Goal: Task Accomplishment & Management: Complete application form

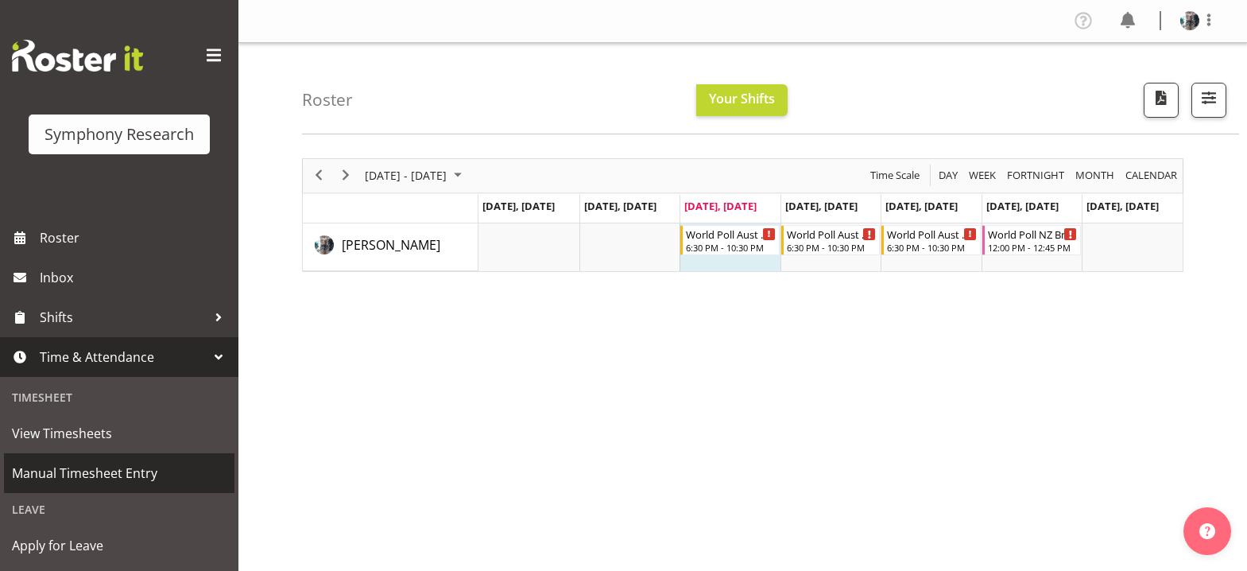
click at [132, 476] on span "Manual Timesheet Entry" at bounding box center [119, 473] width 215 height 24
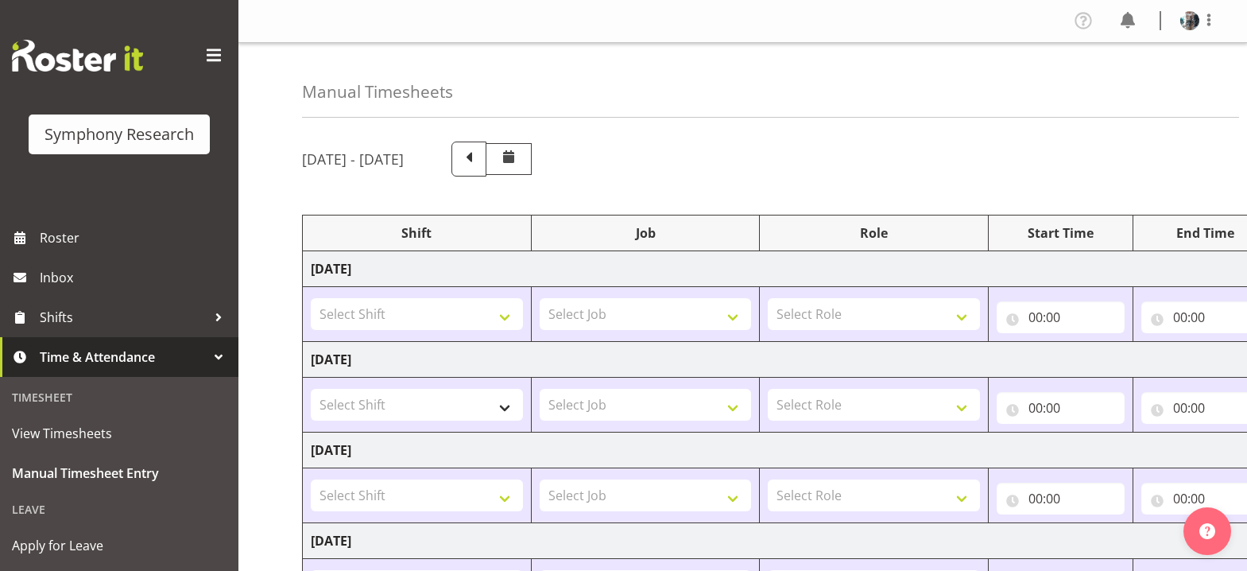
scroll to position [79, 0]
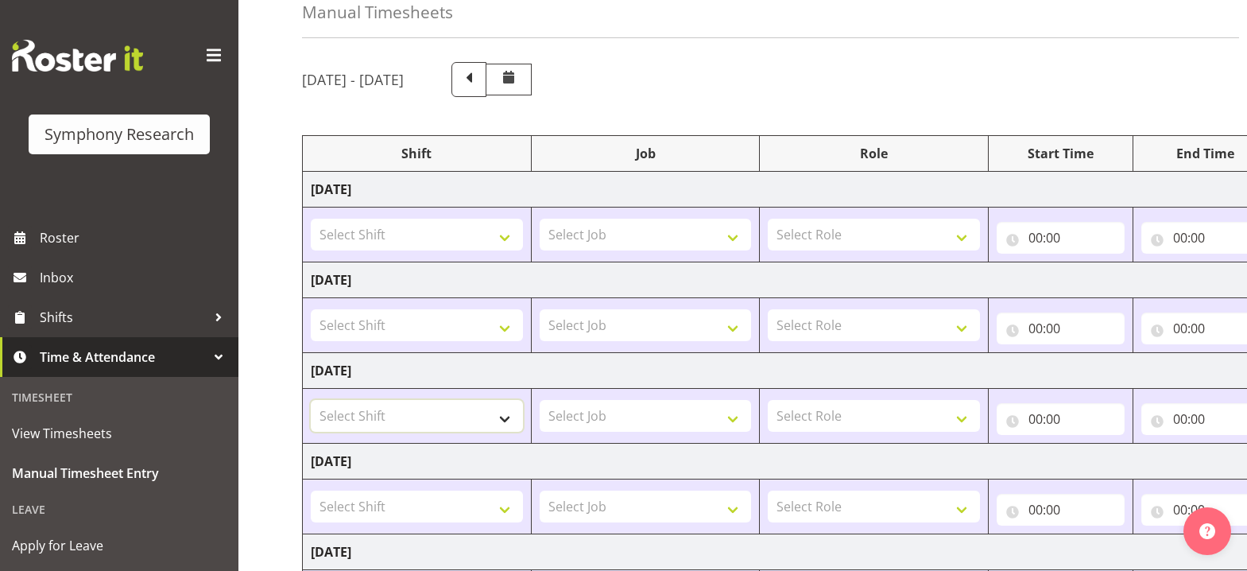
click at [508, 421] on select "Select Shift !!Project Briefing (Job to be assigned) !!Weekend Residential (Ros…" at bounding box center [417, 416] width 212 height 32
select select "56692"
click at [311, 400] on select "Select Shift !!Project Briefing (Job to be assigned) !!Weekend Residential (Ros…" at bounding box center [417, 416] width 212 height 32
click at [735, 417] on select "Select Job 550060 IF Admin 553492 World Poll Aus Wave 2 Main 2025 553500 BFM [D…" at bounding box center [646, 416] width 212 height 32
select select "10499"
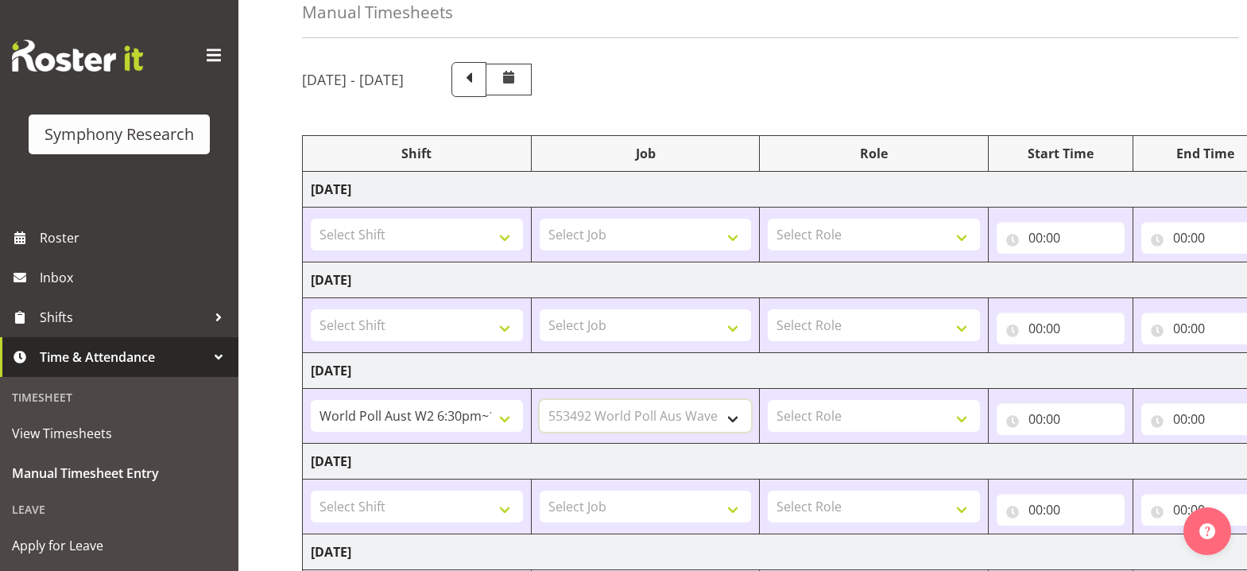
click at [540, 400] on select "Select Job 550060 IF Admin 553492 World Poll Aus Wave 2 Main 2025 553500 BFM [D…" at bounding box center [646, 416] width 212 height 32
click at [967, 421] on select "Select Role Briefing Interviewing" at bounding box center [874, 416] width 212 height 32
select select "47"
click at [768, 400] on select "Select Role Briefing Interviewing" at bounding box center [874, 416] width 212 height 32
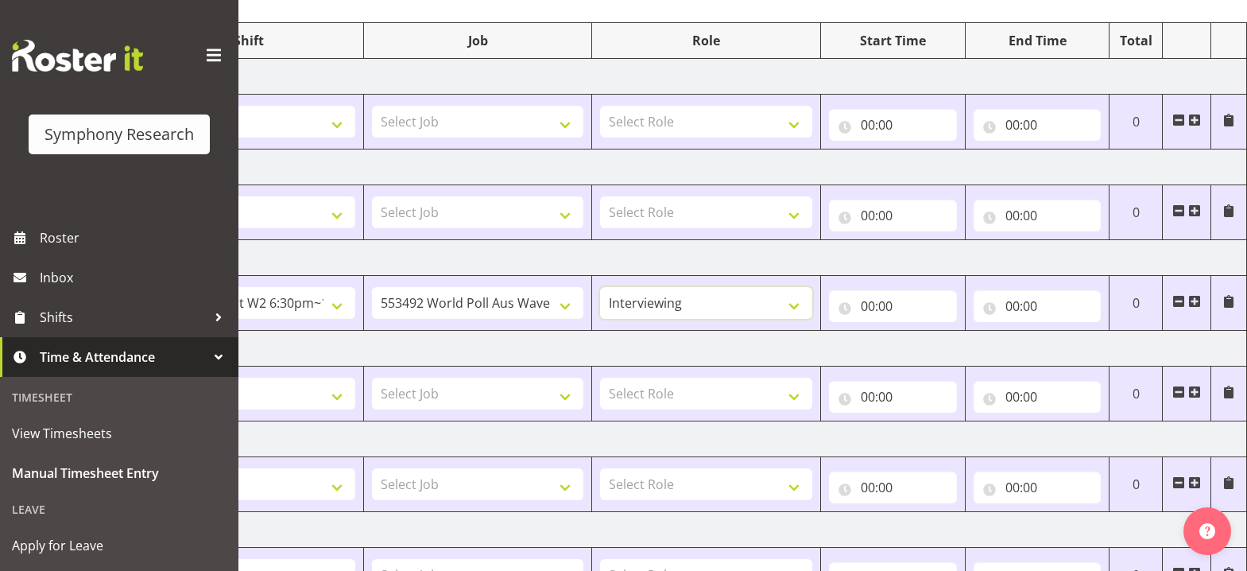
scroll to position [177, 0]
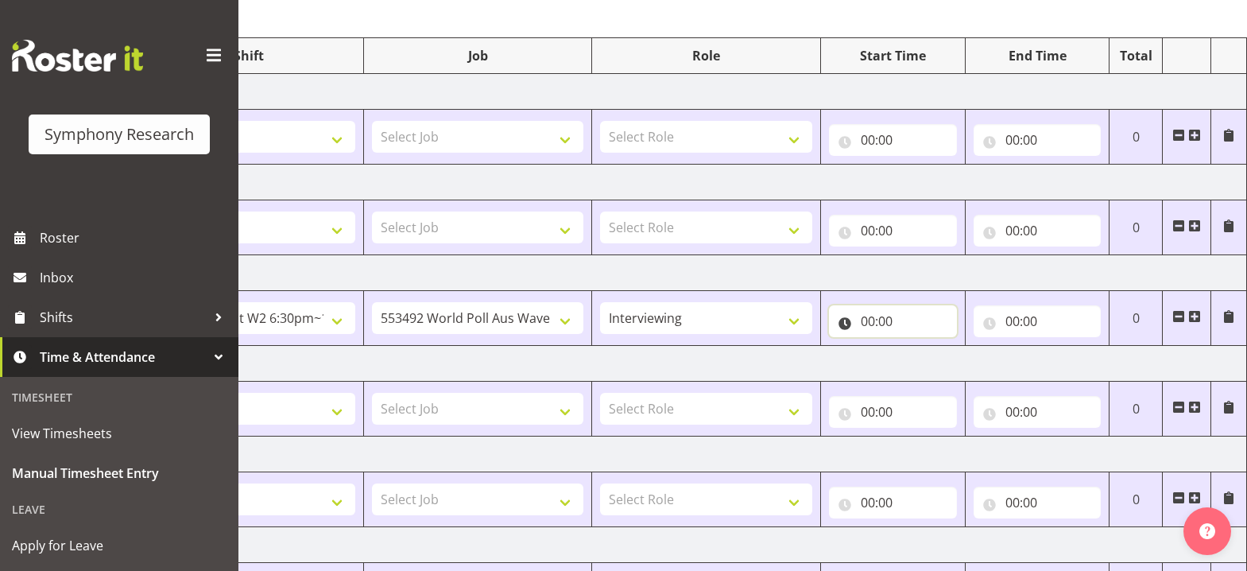
click at [869, 323] on input "00:00" at bounding box center [893, 321] width 128 height 32
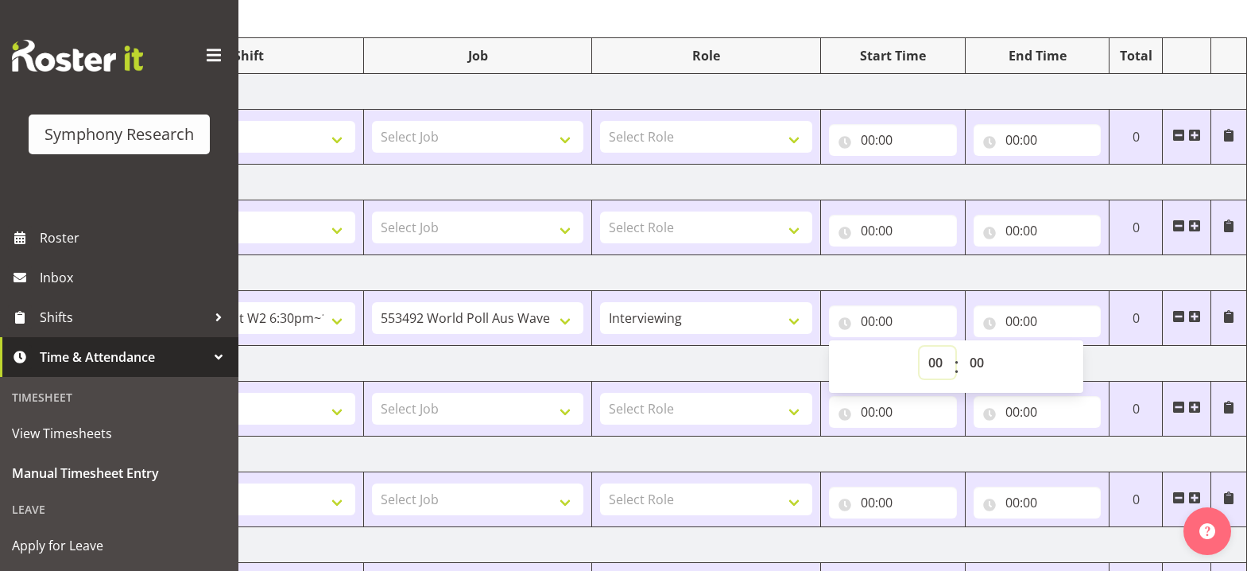
click at [936, 371] on select "00 01 02 03 04 05 06 07 08 09 10 11 12 13 14 15 16 17 18 19 20 21 22 23" at bounding box center [938, 363] width 36 height 32
select select "19"
click at [920, 347] on select "00 01 02 03 04 05 06 07 08 09 10 11 12 13 14 15 16 17 18 19 20 21 22 23" at bounding box center [938, 363] width 36 height 32
type input "19:00"
click at [983, 361] on select "00 01 02 03 04 05 06 07 08 09 10 11 12 13 14 15 16 17 18 19 20 21 22 23 24 25 2…" at bounding box center [979, 363] width 36 height 32
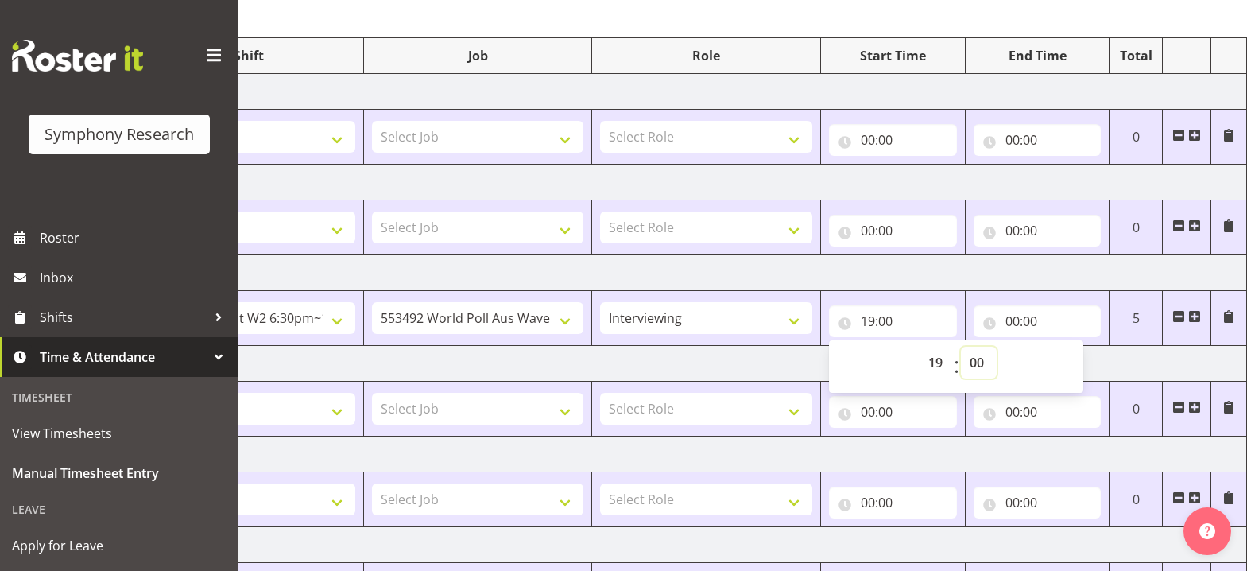
select select "34"
click at [961, 347] on select "00 01 02 03 04 05 06 07 08 09 10 11 12 13 14 15 16 17 18 19 20 21 22 23 24 25 2…" at bounding box center [979, 363] width 36 height 32
type input "19:34"
click at [1010, 323] on input "00:00" at bounding box center [1038, 321] width 128 height 32
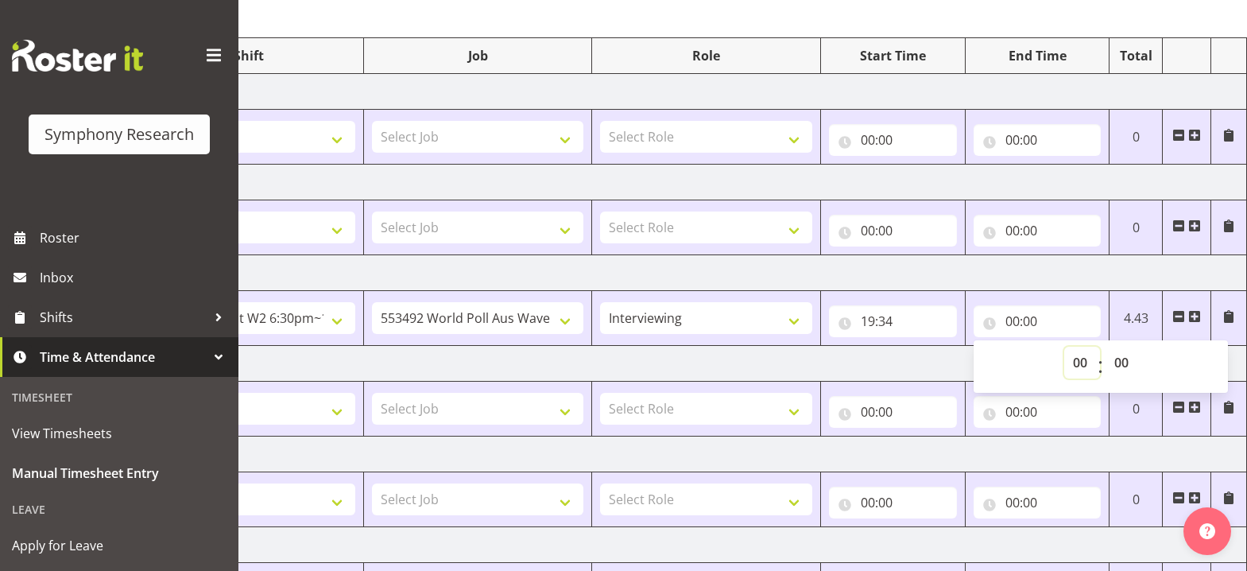
click at [1083, 365] on select "00 01 02 03 04 05 06 07 08 09 10 11 12 13 14 15 16 17 18 19 20 21 22 23" at bounding box center [1082, 363] width 36 height 32
select select "22"
click at [1064, 347] on select "00 01 02 03 04 05 06 07 08 09 10 11 12 13 14 15 16 17 18 19 20 21 22 23" at bounding box center [1082, 363] width 36 height 32
type input "22:00"
click at [1122, 366] on select "00 01 02 03 04 05 06 07 08 09 10 11 12 13 14 15 16 17 18 19 20 21 22 23 24 25 2…" at bounding box center [1124, 363] width 36 height 32
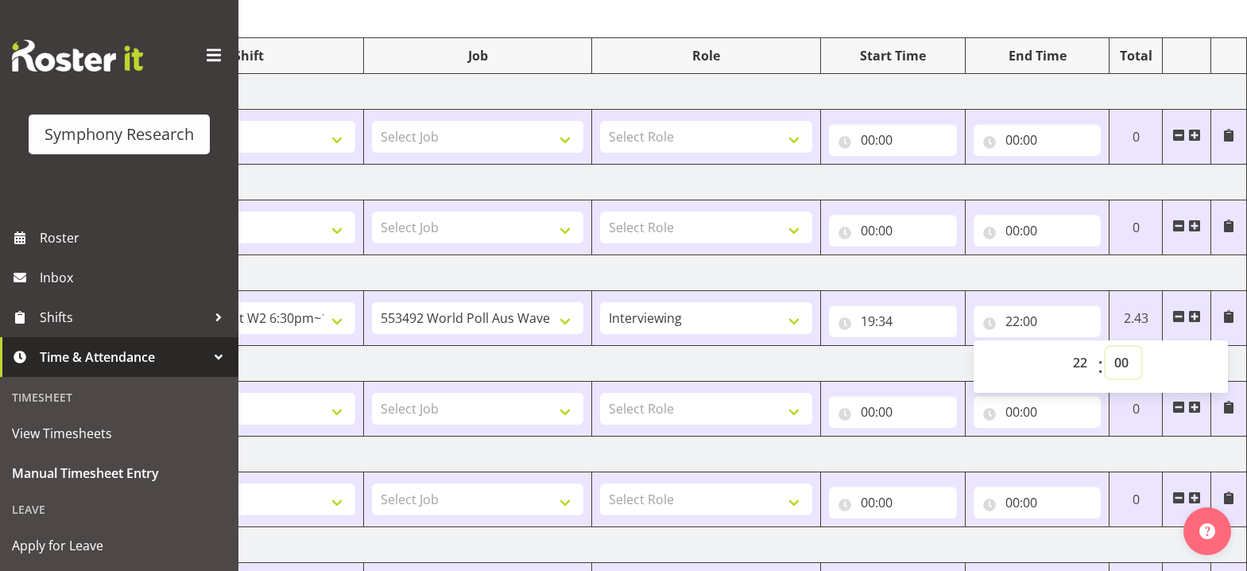
select select "30"
click at [1106, 347] on select "00 01 02 03 04 05 06 07 08 09 10 11 12 13 14 15 16 17 18 19 20 21 22 23 24 25 2…" at bounding box center [1124, 363] width 36 height 32
type input "22:30"
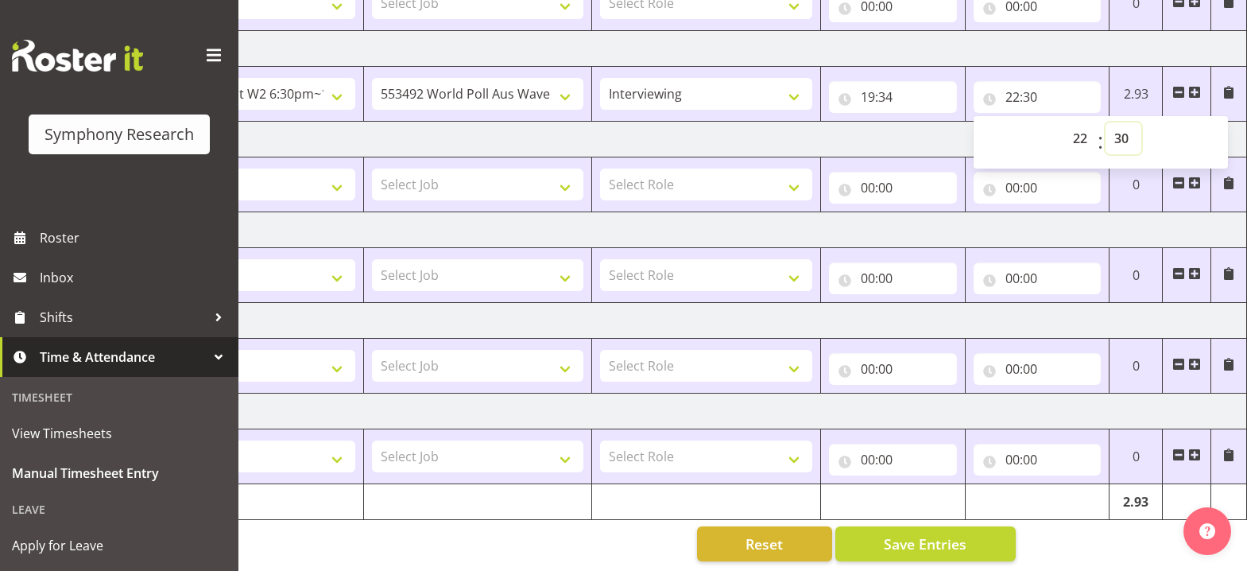
scroll to position [416, 0]
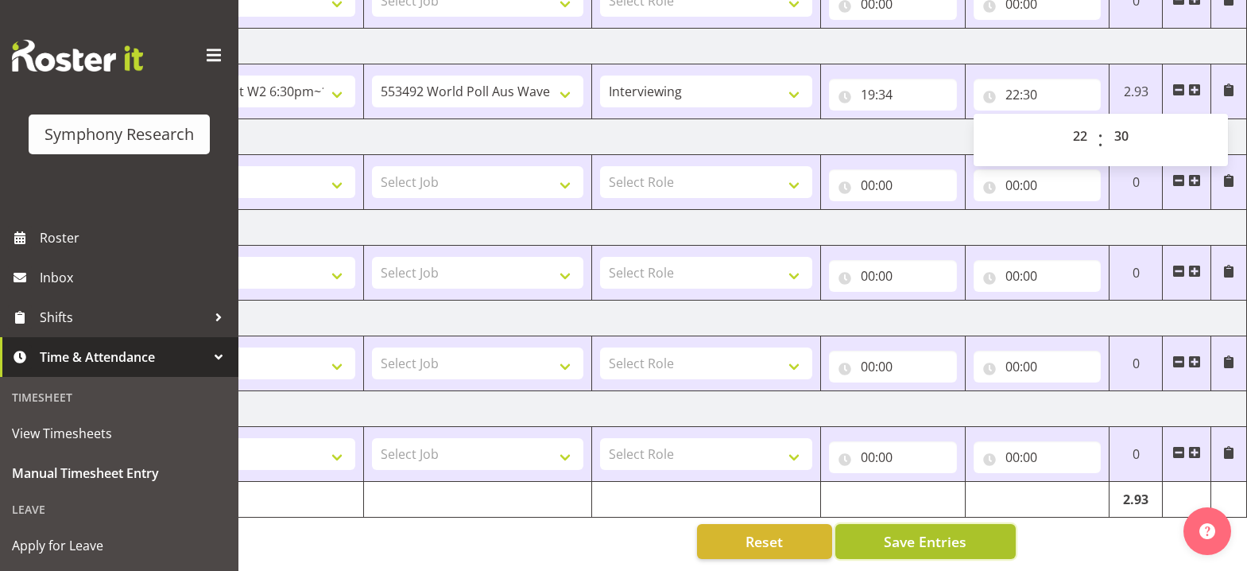
click at [954, 533] on span "Save Entries" at bounding box center [925, 541] width 83 height 21
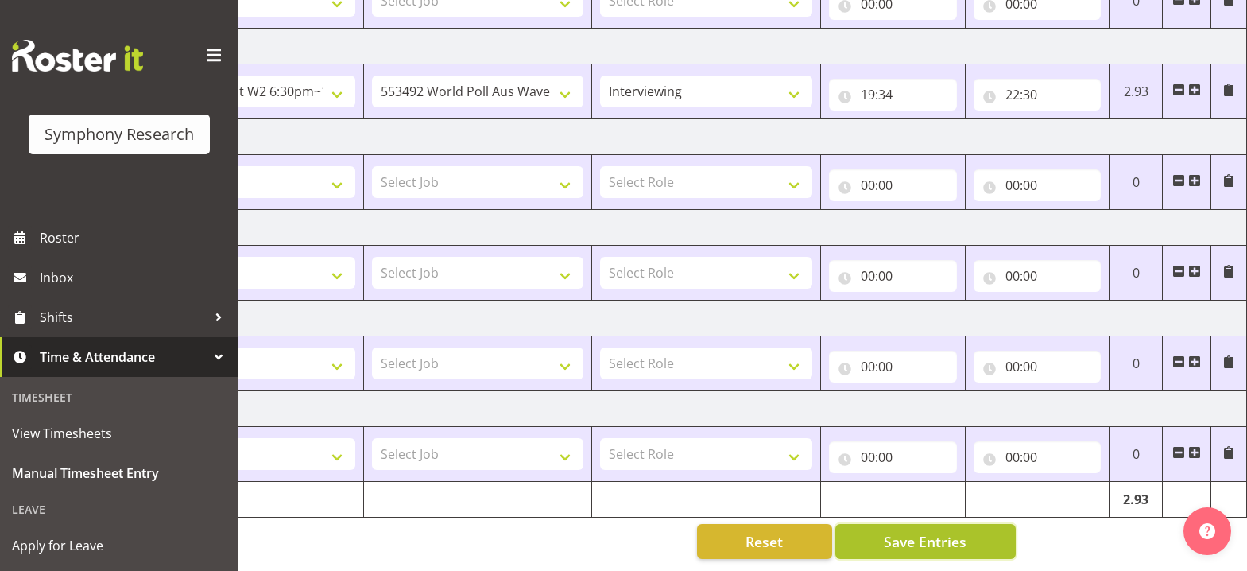
click at [905, 537] on span "Save Entries" at bounding box center [925, 541] width 83 height 21
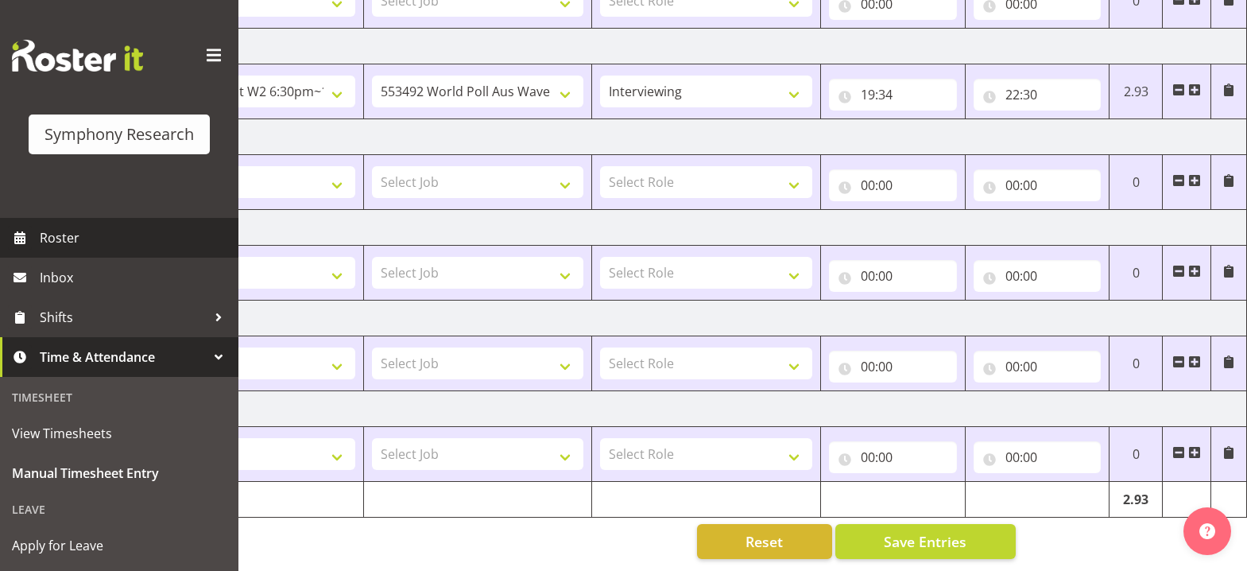
click at [127, 242] on span "Roster" at bounding box center [135, 238] width 191 height 24
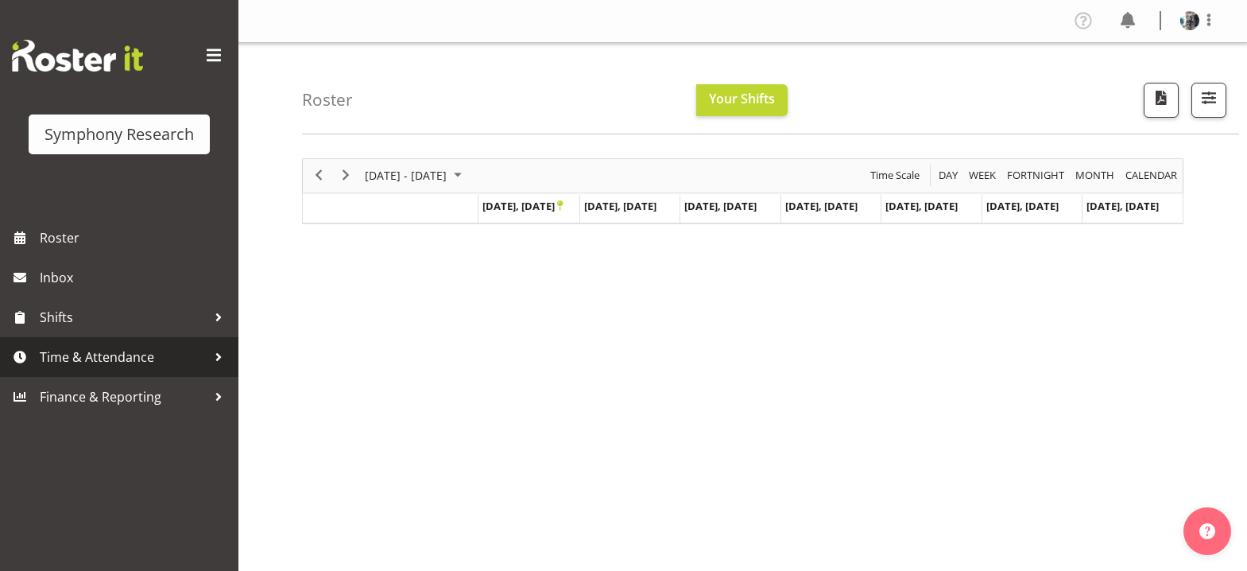
click at [115, 355] on span "Time & Attendance" at bounding box center [123, 357] width 167 height 24
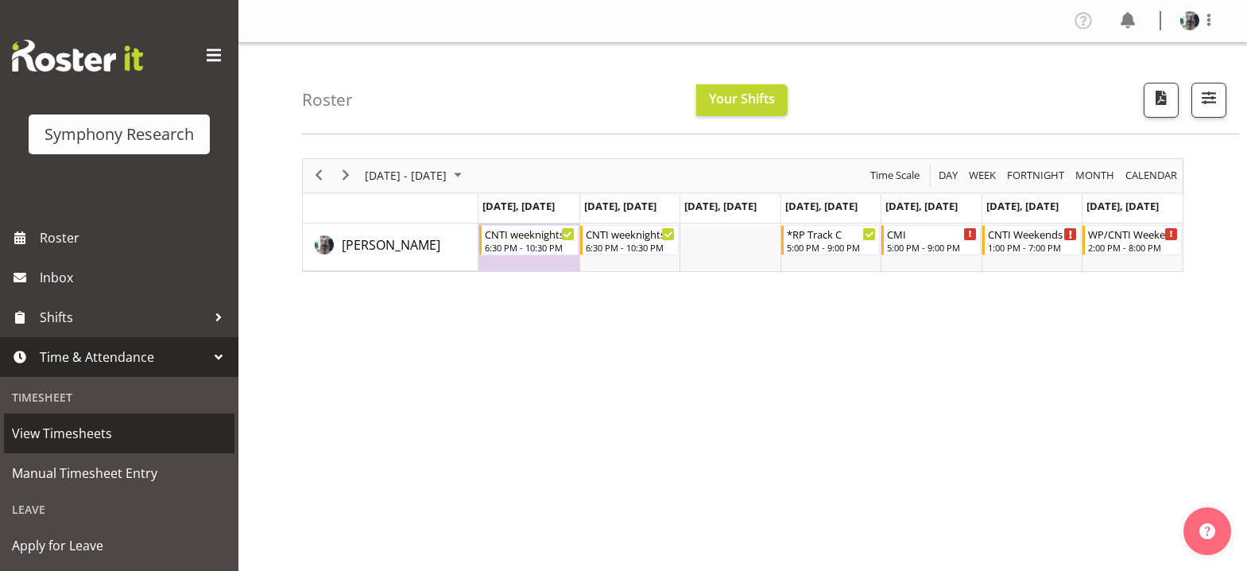
click at [113, 431] on span "View Timesheets" at bounding box center [119, 433] width 215 height 24
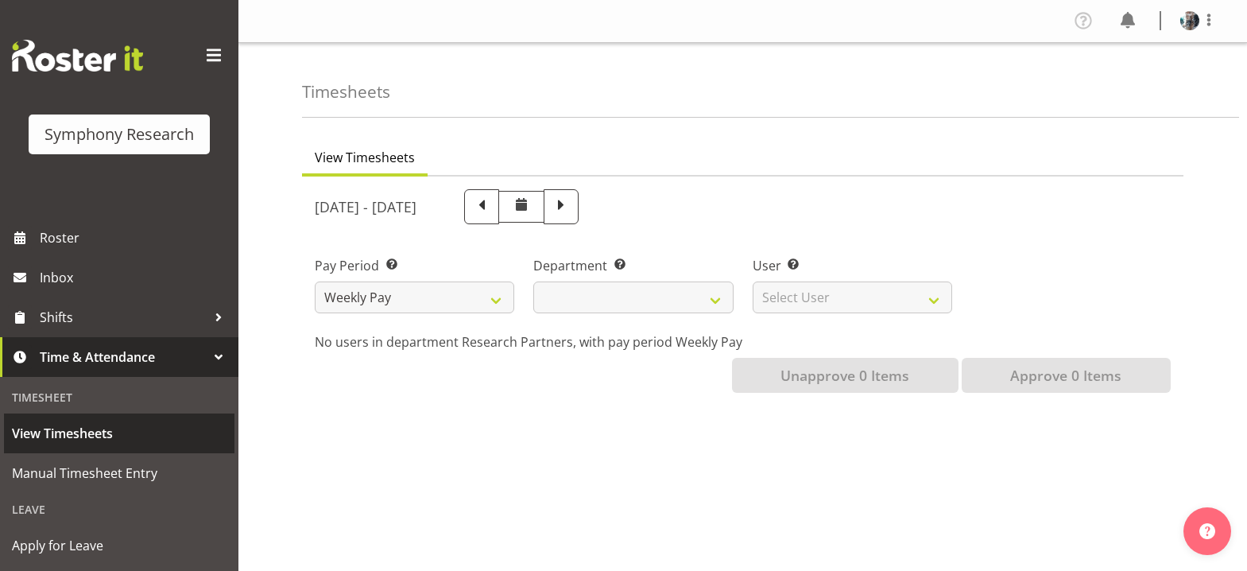
select select
